Goal: Information Seeking & Learning: Learn about a topic

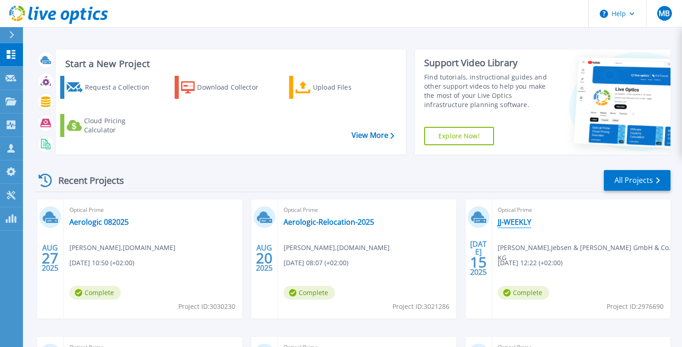
click at [516, 222] on link "JJ-WEEKLY" at bounding box center [515, 221] width 34 height 9
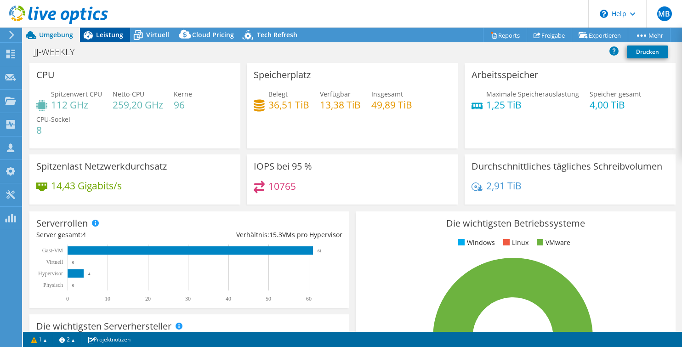
click at [97, 34] on span "Leistung" at bounding box center [109, 34] width 27 height 9
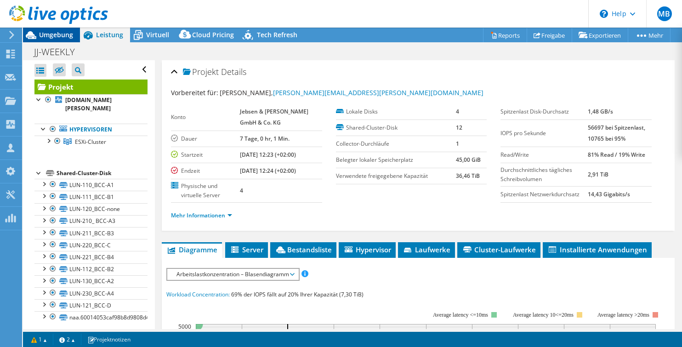
click at [61, 32] on span "Umgebung" at bounding box center [56, 34] width 34 height 9
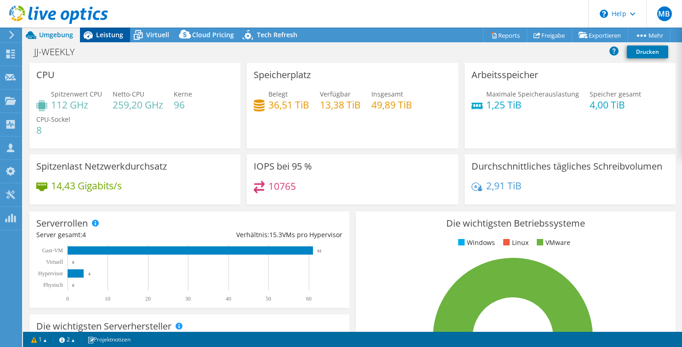
click at [119, 38] on span "Leistung" at bounding box center [109, 34] width 27 height 9
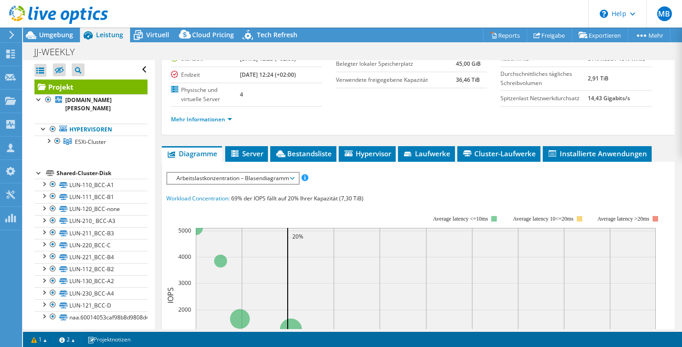
scroll to position [97, 0]
click at [295, 176] on span "Arbeitslastkonzentration – Blasendiagramm" at bounding box center [232, 177] width 131 height 11
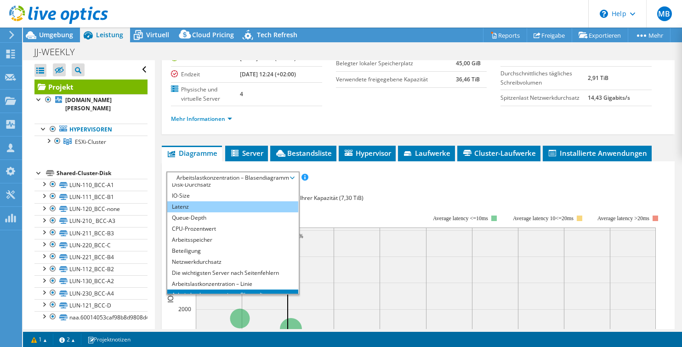
scroll to position [21, 0]
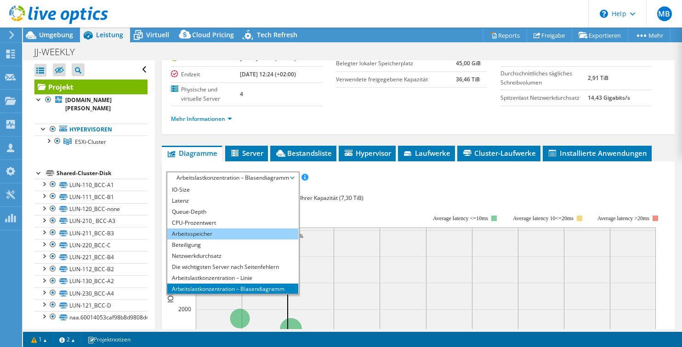
click at [217, 230] on li "Arbeitsspeicher" at bounding box center [232, 233] width 131 height 11
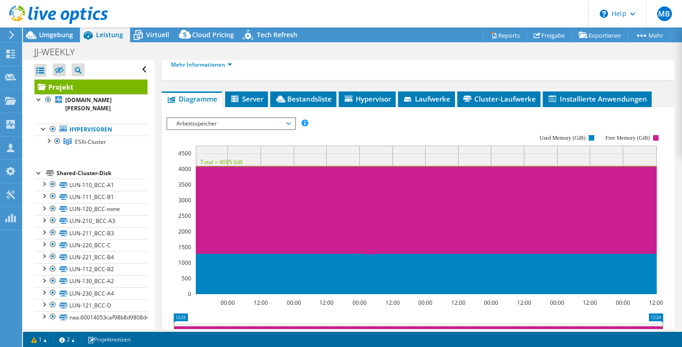
scroll to position [156, 0]
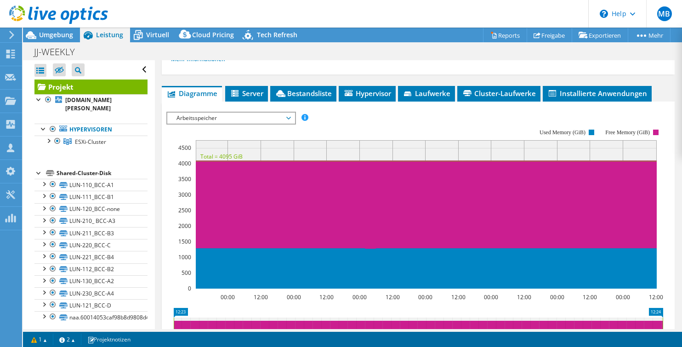
click at [290, 116] on span "Arbeitsspeicher" at bounding box center [231, 118] width 118 height 11
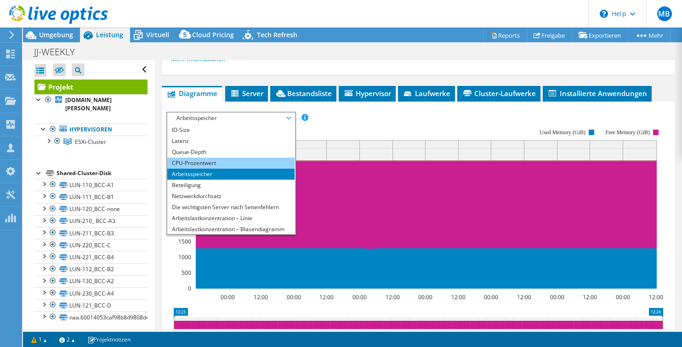
click at [216, 162] on li "CPU-Prozentwert" at bounding box center [230, 163] width 127 height 11
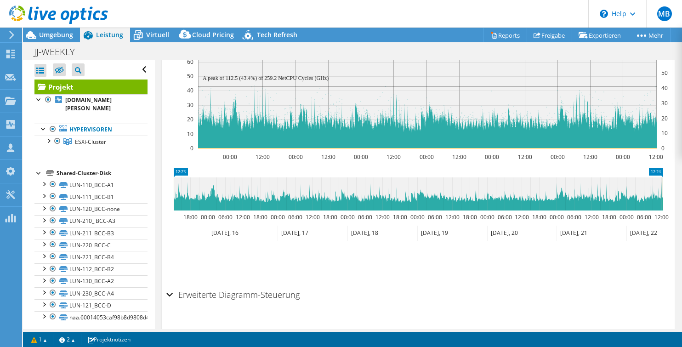
scroll to position [322, 0]
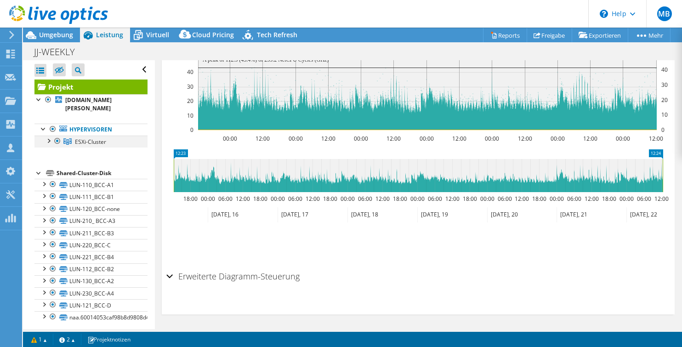
click at [49, 141] on div at bounding box center [48, 140] width 9 height 9
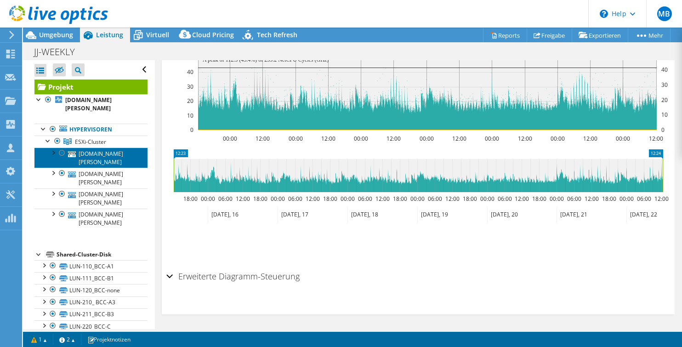
click at [87, 158] on link "[DOMAIN_NAME][PERSON_NAME]" at bounding box center [90, 158] width 113 height 20
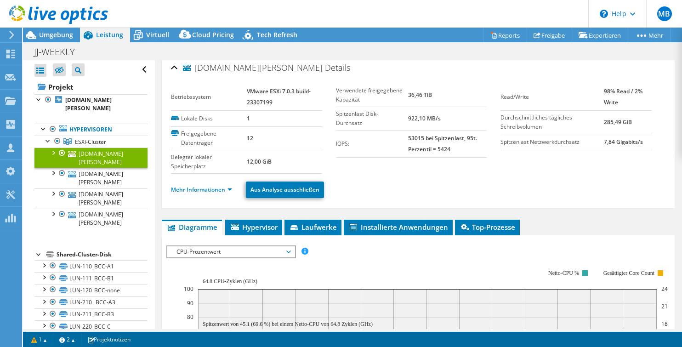
scroll to position [0, 0]
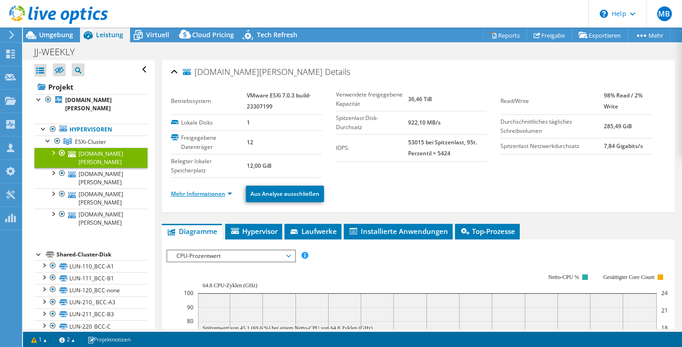
click at [215, 194] on link "Mehr Informationen" at bounding box center [201, 194] width 61 height 8
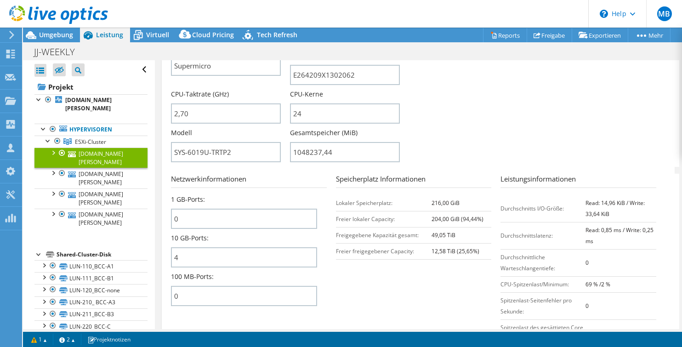
scroll to position [275, 0]
